Goal: Browse casually: Explore the website without a specific task or goal

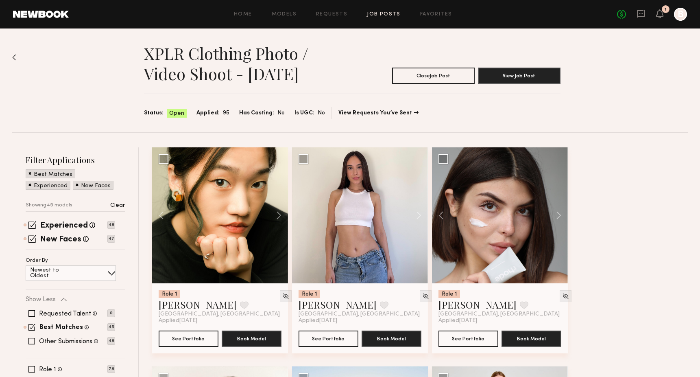
scroll to position [3069, 0]
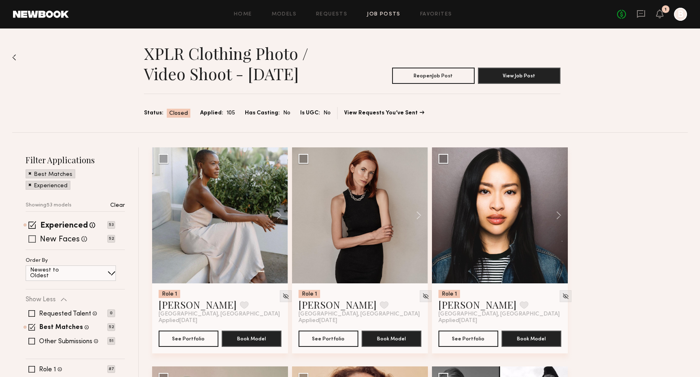
click at [59, 242] on label "New Faces" at bounding box center [60, 240] width 40 height 8
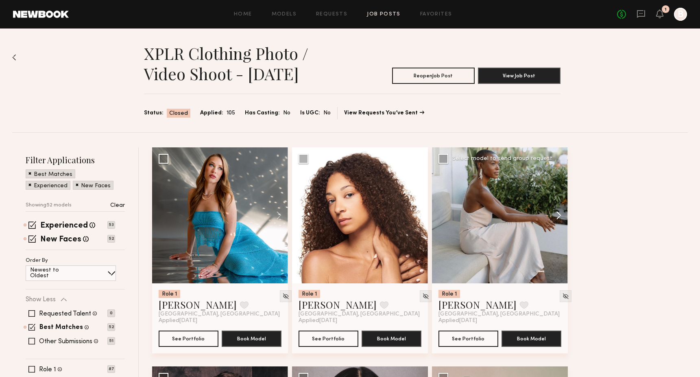
click at [558, 216] on button at bounding box center [555, 215] width 26 height 136
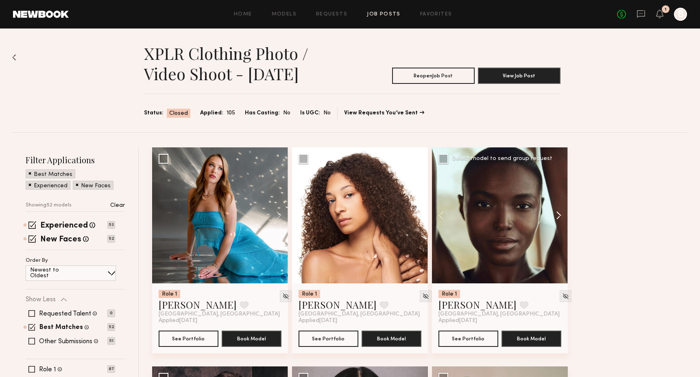
click at [558, 216] on button at bounding box center [555, 215] width 26 height 136
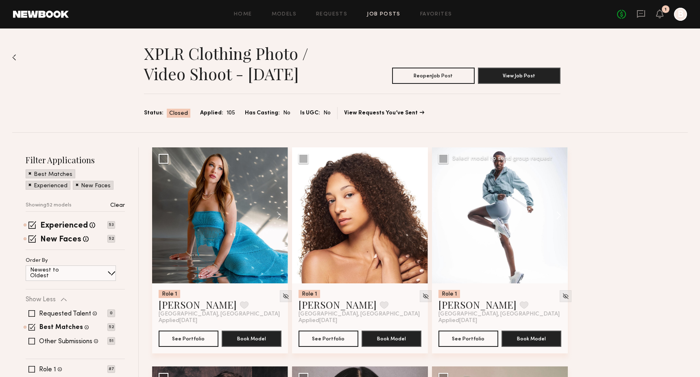
click at [558, 216] on button at bounding box center [555, 215] width 26 height 136
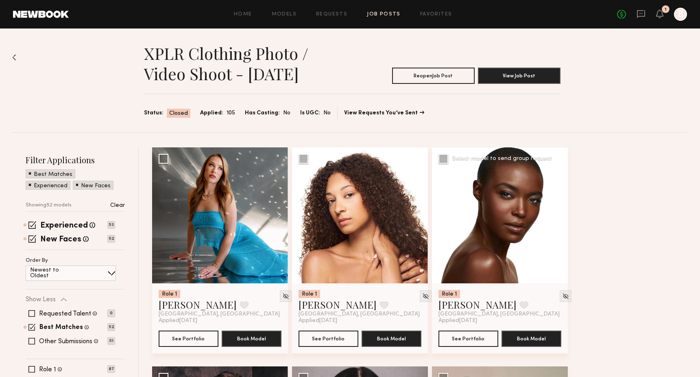
click at [558, 216] on button at bounding box center [555, 215] width 26 height 136
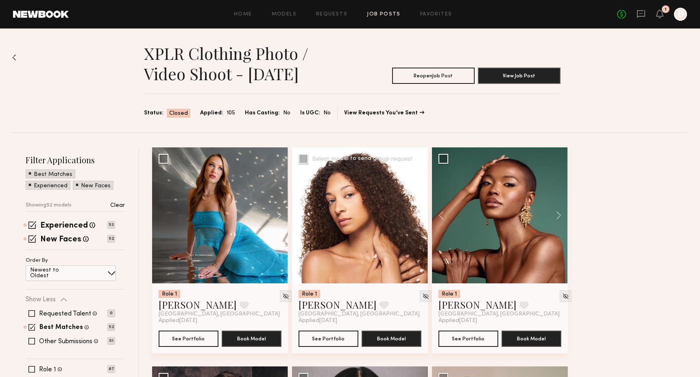
click at [418, 214] on button at bounding box center [415, 215] width 26 height 136
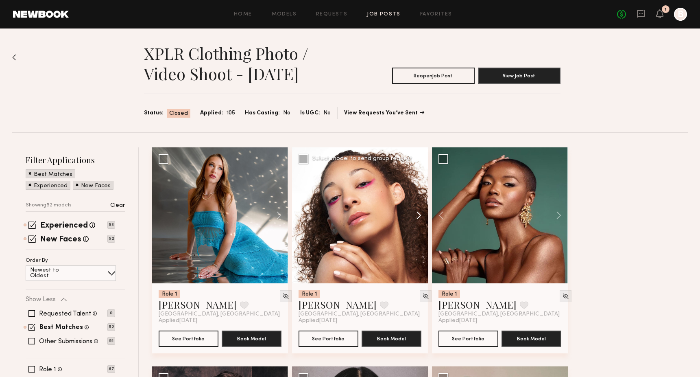
click at [418, 214] on button at bounding box center [415, 215] width 26 height 136
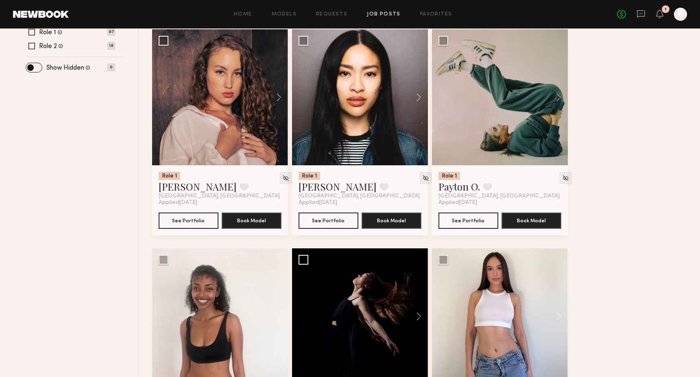
scroll to position [308, 0]
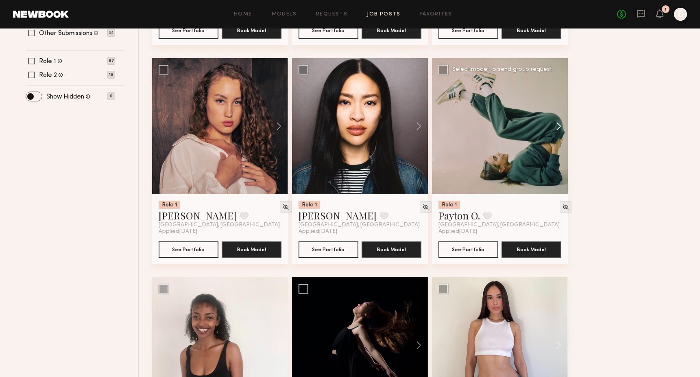
click at [555, 128] on button at bounding box center [555, 126] width 26 height 136
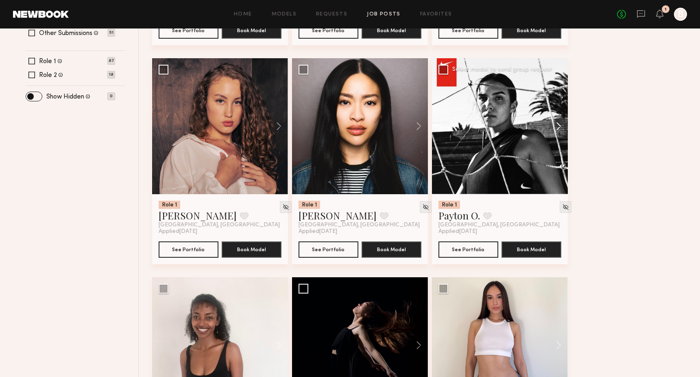
click at [555, 128] on button at bounding box center [555, 126] width 26 height 136
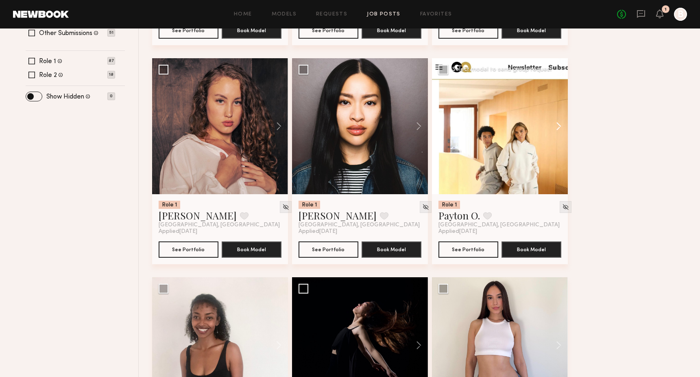
click at [555, 128] on button at bounding box center [555, 126] width 26 height 136
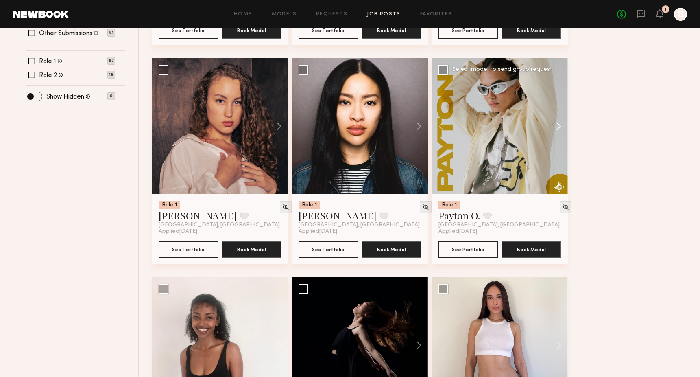
click at [555, 128] on button at bounding box center [555, 126] width 26 height 136
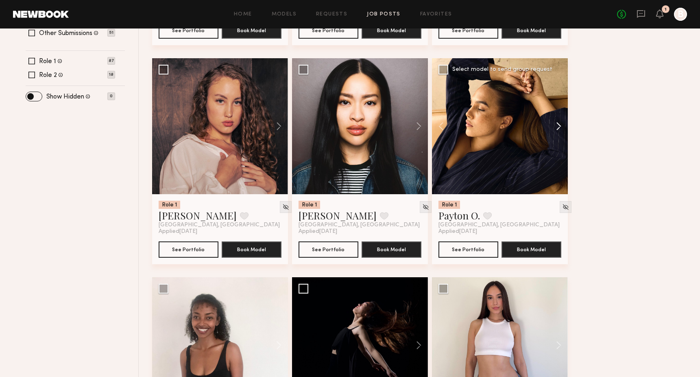
click at [555, 128] on button at bounding box center [555, 126] width 26 height 136
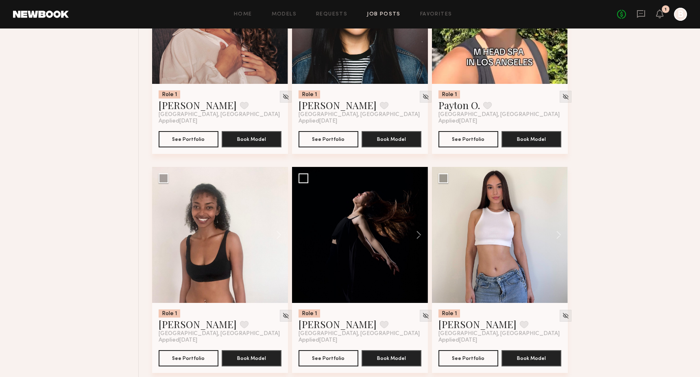
scroll to position [468, 0]
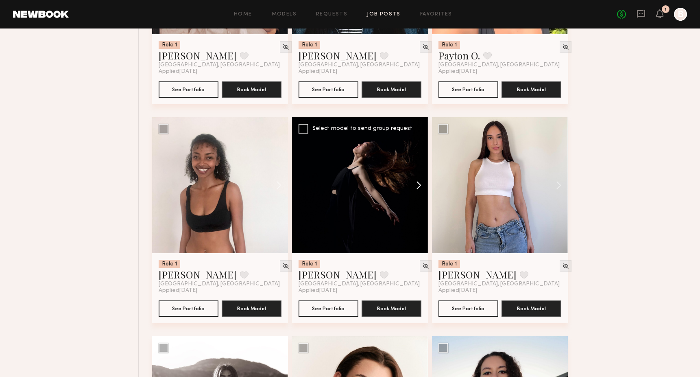
click at [423, 188] on button at bounding box center [415, 185] width 26 height 136
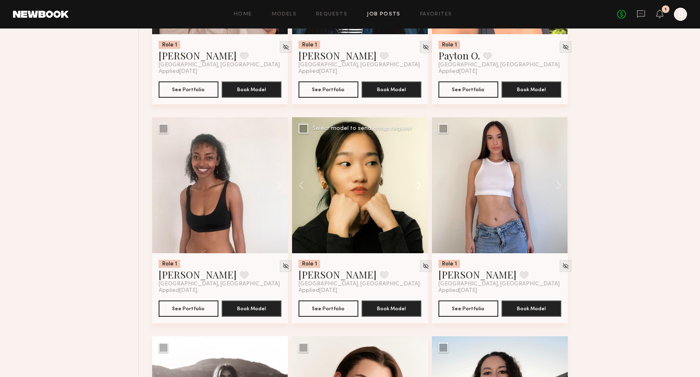
click at [423, 188] on button at bounding box center [415, 185] width 26 height 136
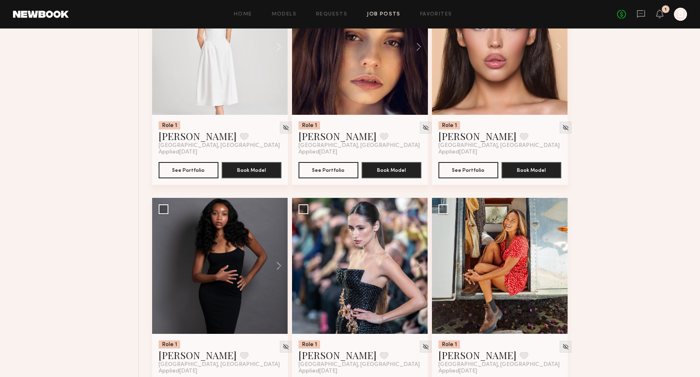
scroll to position [959, 0]
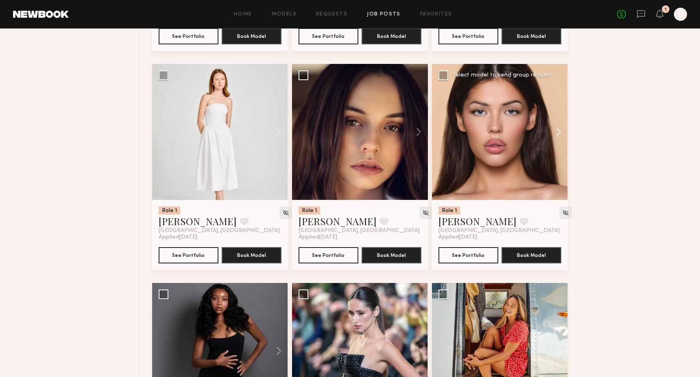
click at [560, 133] on button at bounding box center [555, 132] width 26 height 136
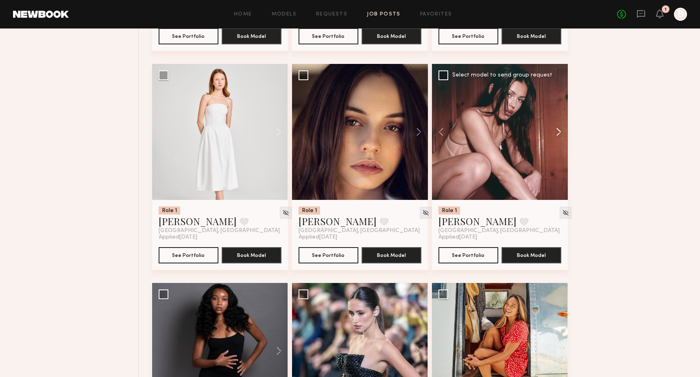
click at [560, 133] on button at bounding box center [555, 132] width 26 height 136
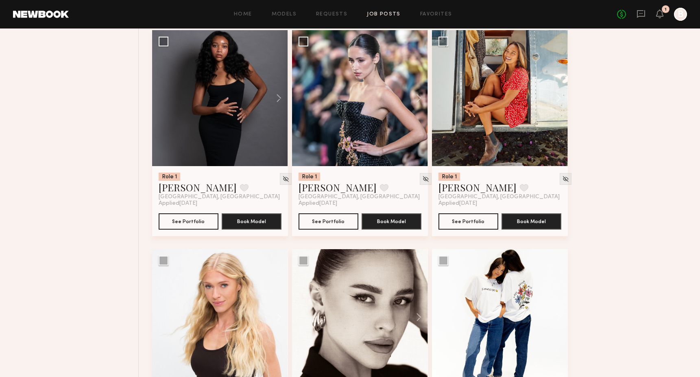
scroll to position [1149, 0]
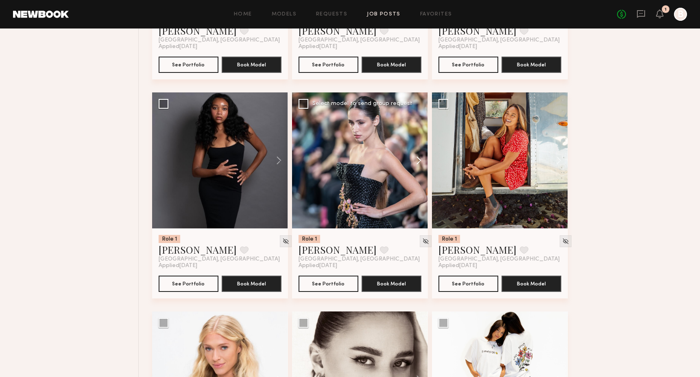
click at [419, 168] on button at bounding box center [415, 160] width 26 height 136
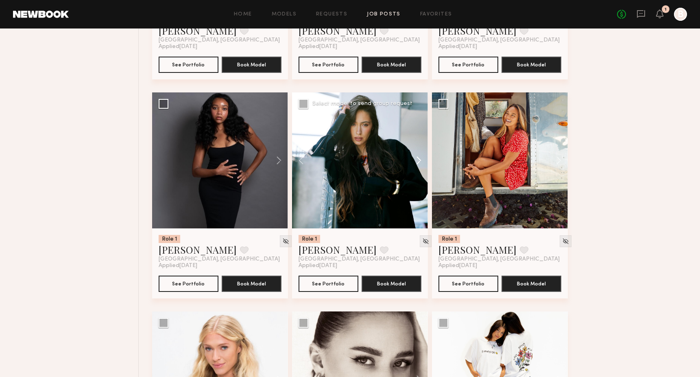
click at [419, 168] on button at bounding box center [415, 160] width 26 height 136
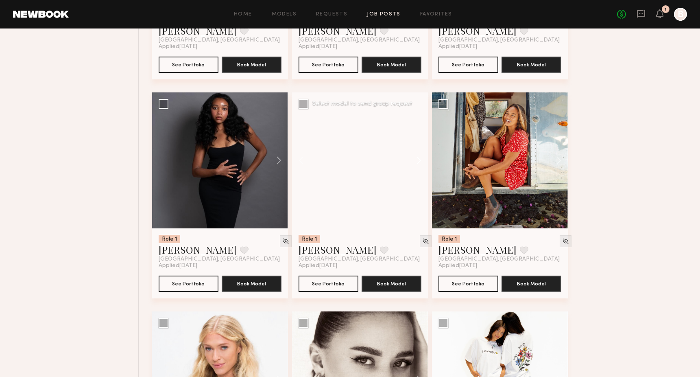
click at [419, 168] on button at bounding box center [415, 160] width 26 height 136
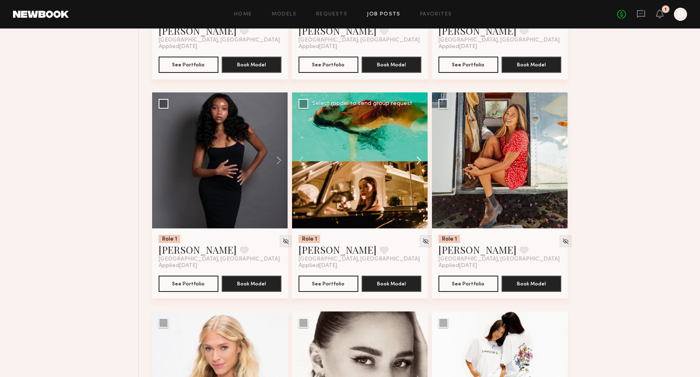
click at [419, 168] on button at bounding box center [415, 160] width 26 height 136
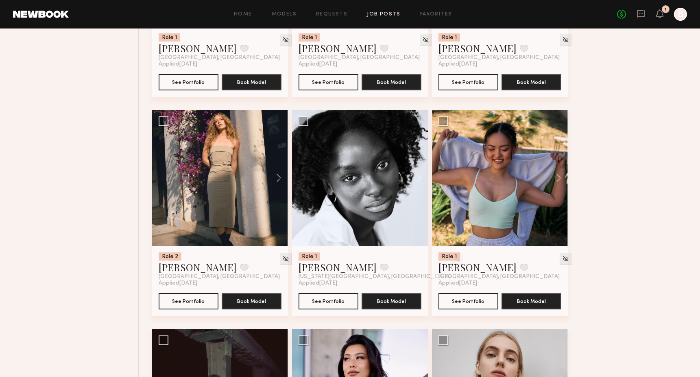
scroll to position [1570, 0]
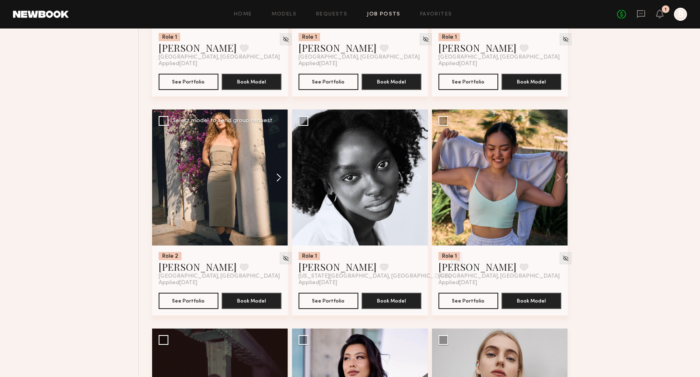
click at [277, 186] on button at bounding box center [275, 177] width 26 height 136
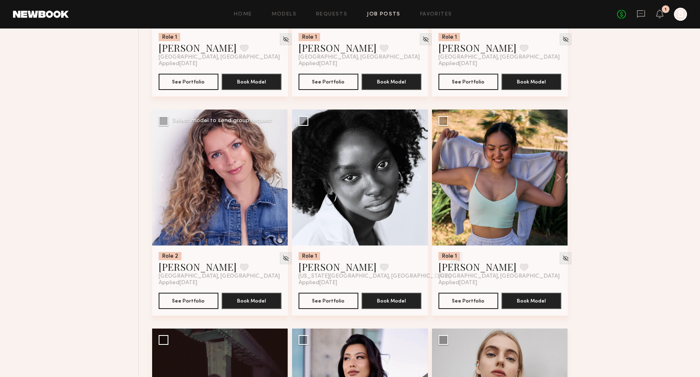
click at [277, 186] on button at bounding box center [275, 177] width 26 height 136
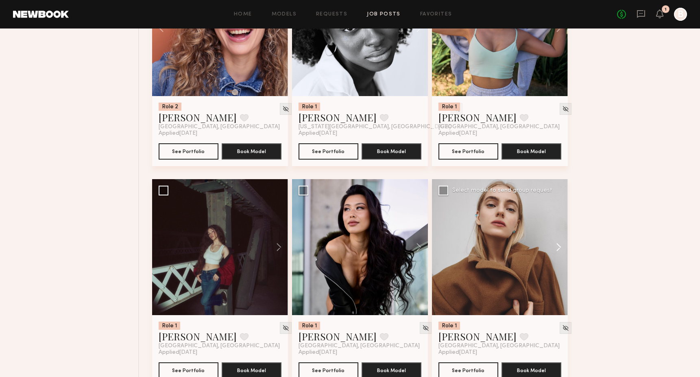
scroll to position [1791, 0]
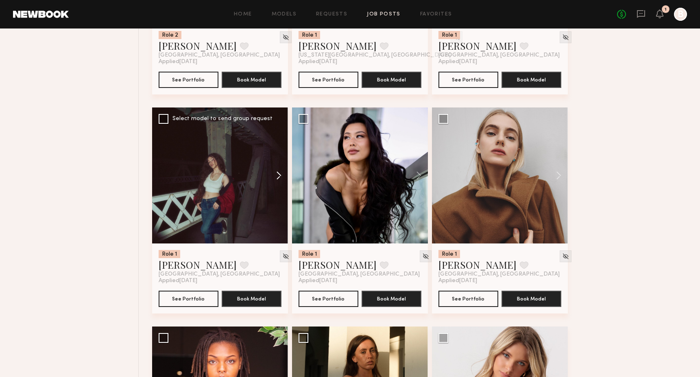
click at [274, 185] on button at bounding box center [275, 175] width 26 height 136
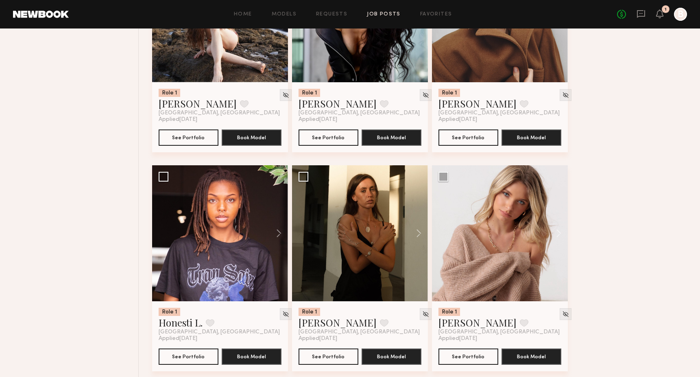
scroll to position [1979, 0]
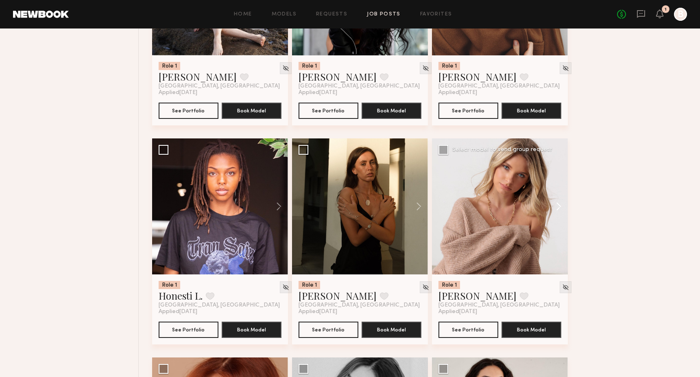
click at [548, 212] on button at bounding box center [555, 206] width 26 height 136
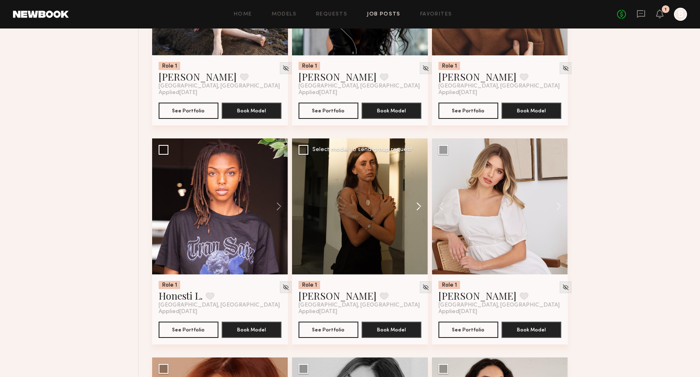
click at [414, 212] on button at bounding box center [415, 206] width 26 height 136
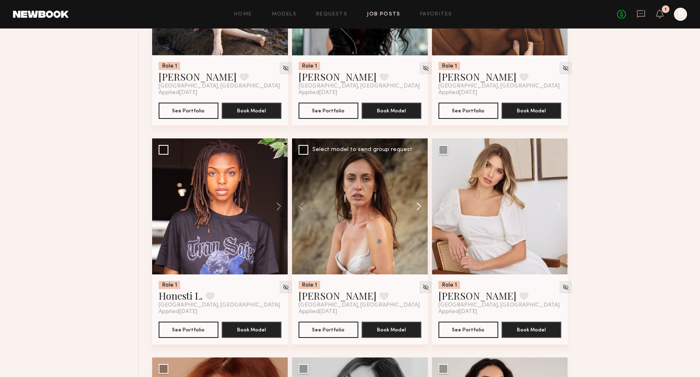
click at [415, 213] on button at bounding box center [415, 206] width 26 height 136
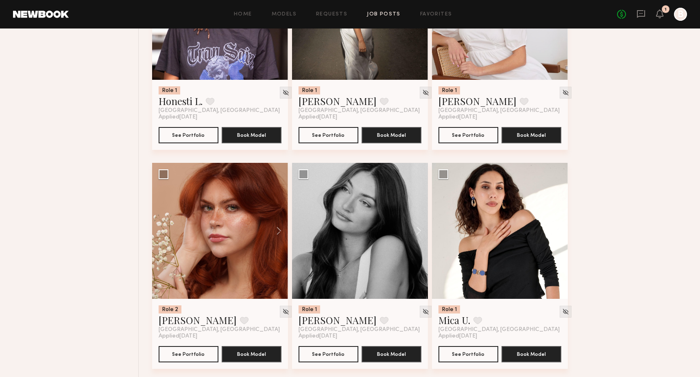
scroll to position [2289, 0]
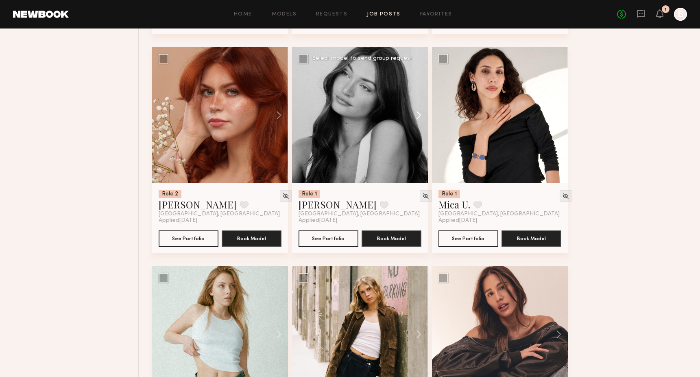
click at [417, 124] on button at bounding box center [415, 115] width 26 height 136
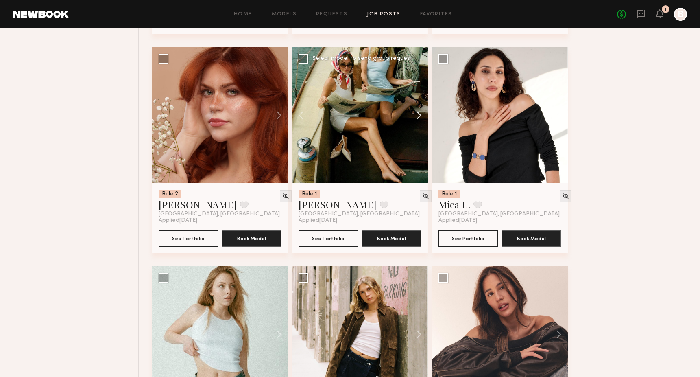
click at [417, 124] on button at bounding box center [415, 115] width 26 height 136
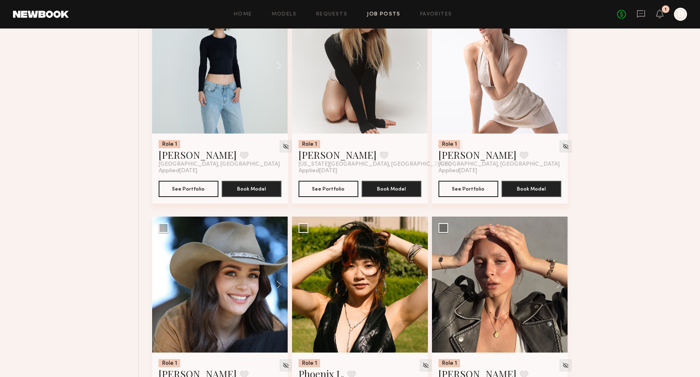
scroll to position [2917, 0]
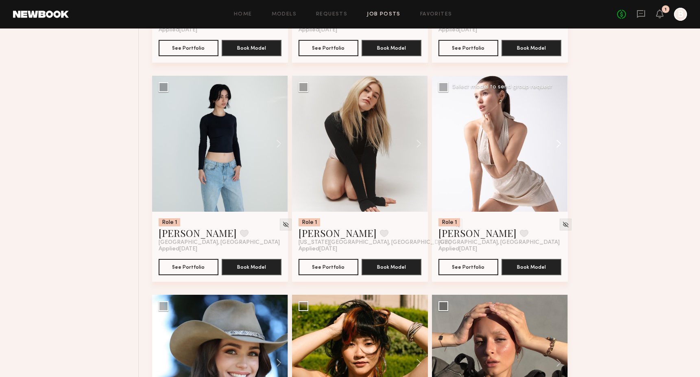
click at [557, 158] on button at bounding box center [555, 144] width 26 height 136
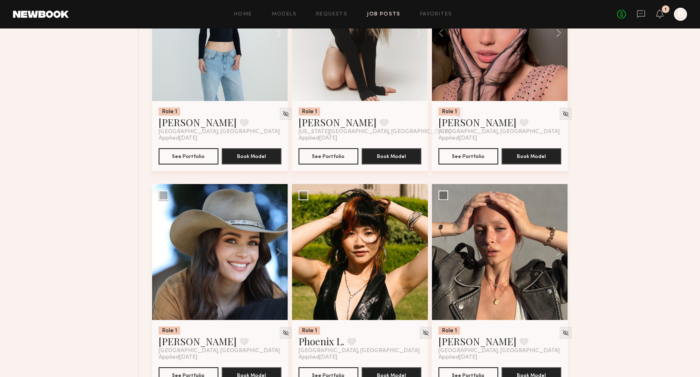
scroll to position [2882, 0]
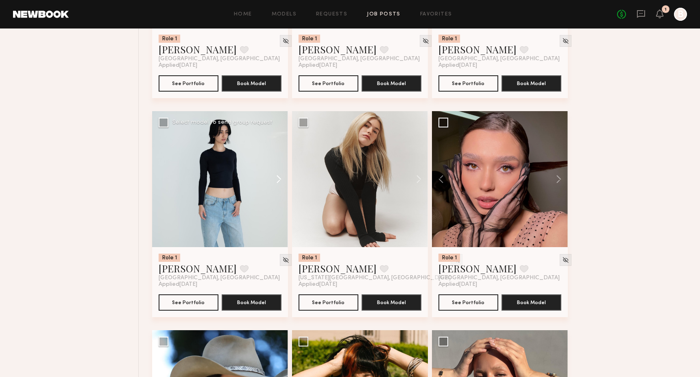
click at [280, 198] on button at bounding box center [275, 179] width 26 height 136
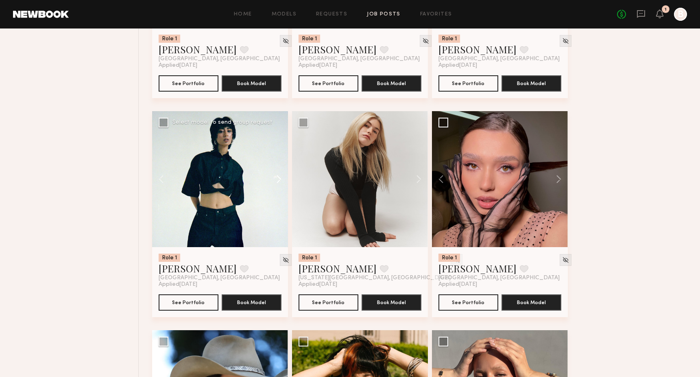
click at [280, 198] on button at bounding box center [275, 179] width 26 height 136
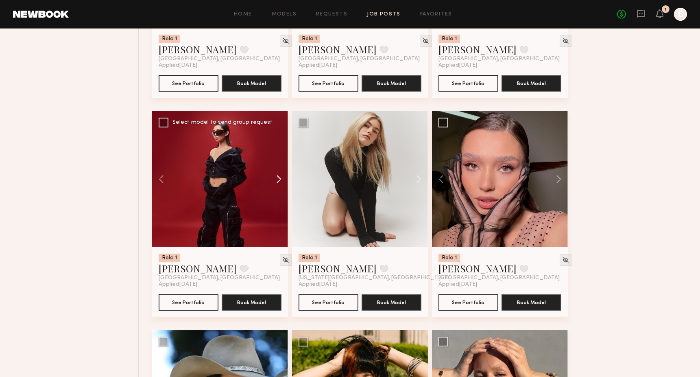
click at [279, 196] on button at bounding box center [275, 179] width 26 height 136
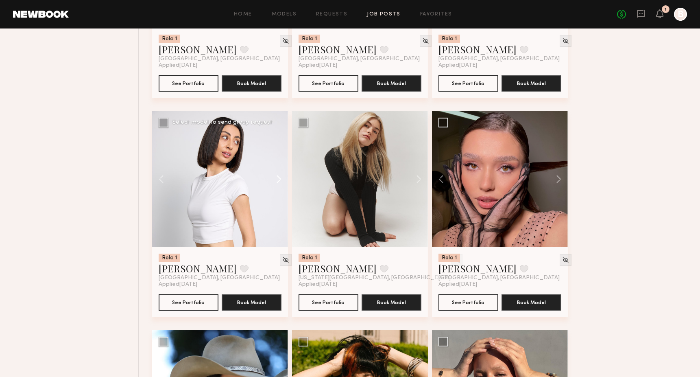
click at [280, 196] on button at bounding box center [275, 179] width 26 height 136
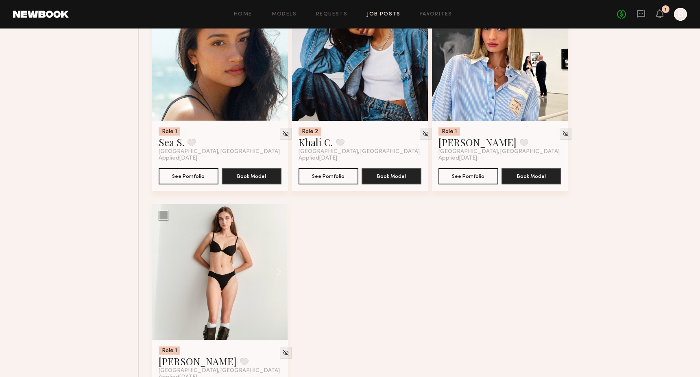
scroll to position [3691, 0]
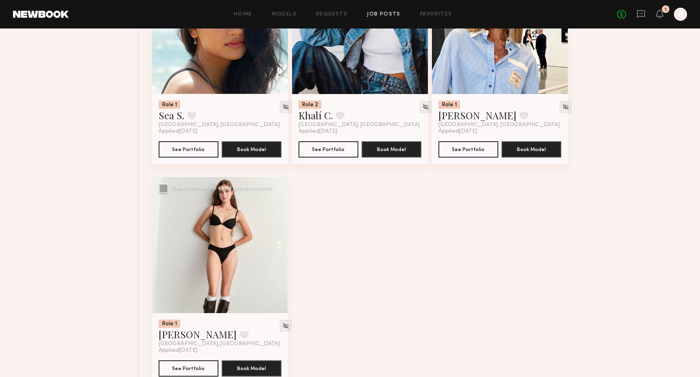
click at [278, 260] on button at bounding box center [275, 245] width 26 height 136
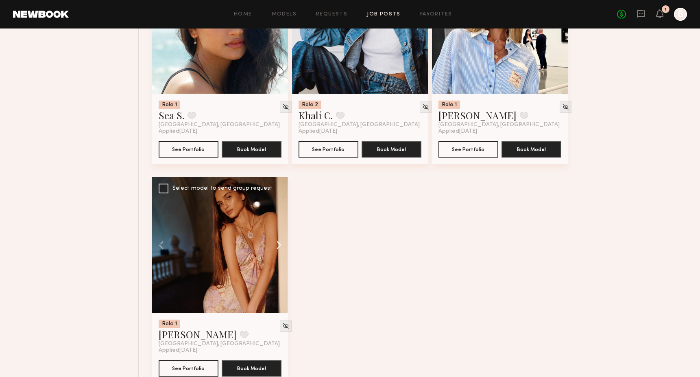
click at [278, 260] on button at bounding box center [275, 245] width 26 height 136
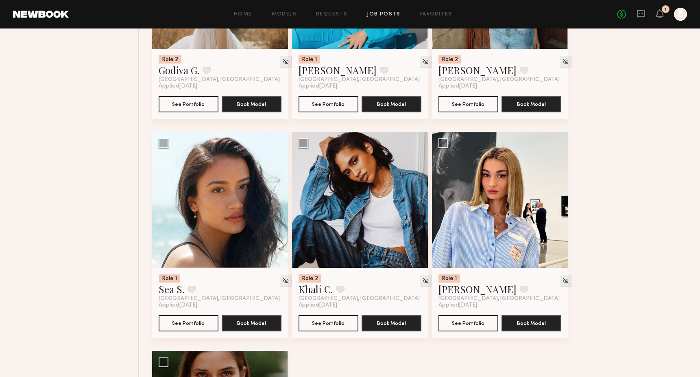
scroll to position [3505, 0]
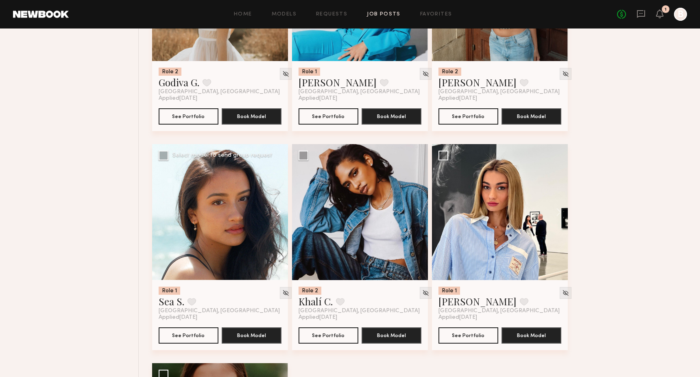
click at [279, 229] on button at bounding box center [275, 212] width 26 height 136
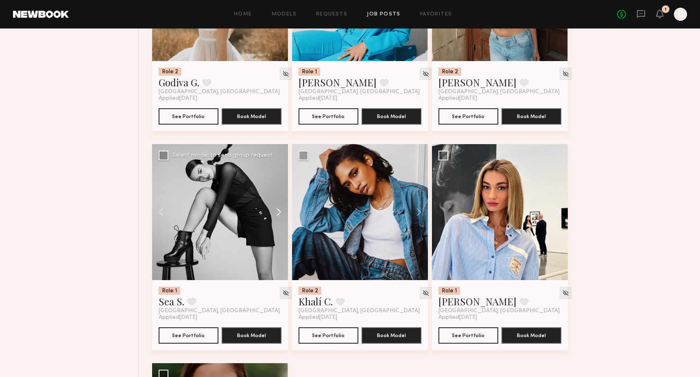
click at [278, 229] on button at bounding box center [275, 212] width 26 height 136
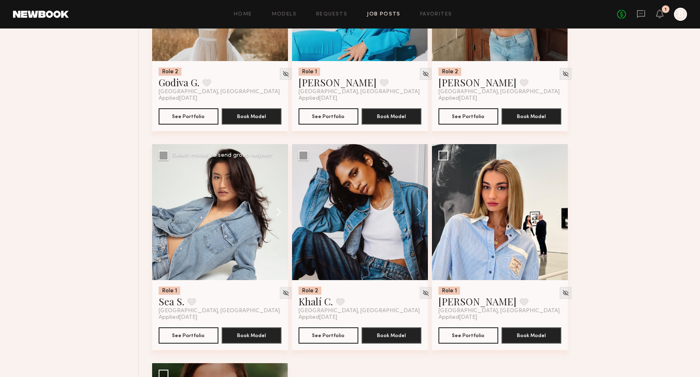
click at [278, 229] on button at bounding box center [275, 212] width 26 height 136
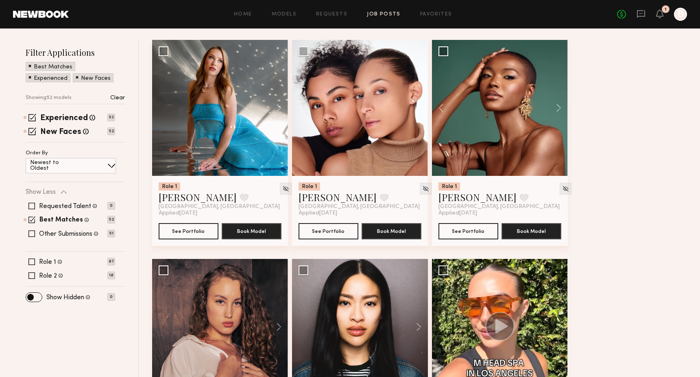
scroll to position [0, 0]
